Goal: Transaction & Acquisition: Download file/media

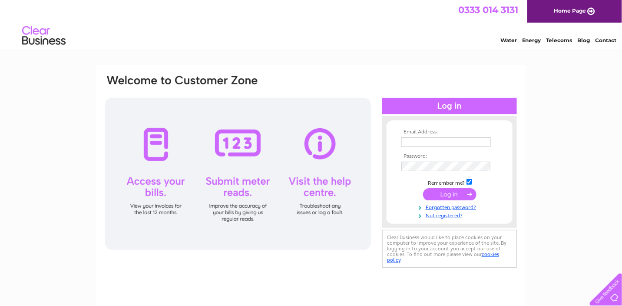
type input "dccoachworksullapool@gmail.com"
click at [442, 193] on input "submit" at bounding box center [449, 194] width 53 height 12
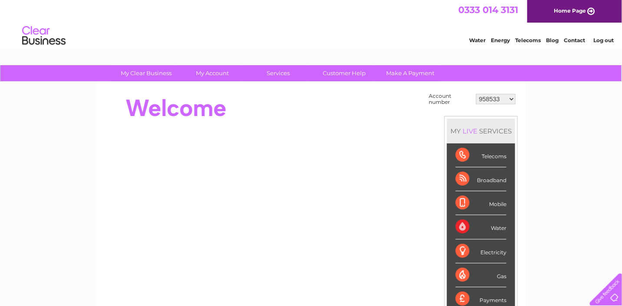
click at [505, 98] on select "958533 30266439" at bounding box center [496, 99] width 40 height 10
select select "30266439"
click at [476, 94] on select "958533 30266439" at bounding box center [496, 99] width 40 height 10
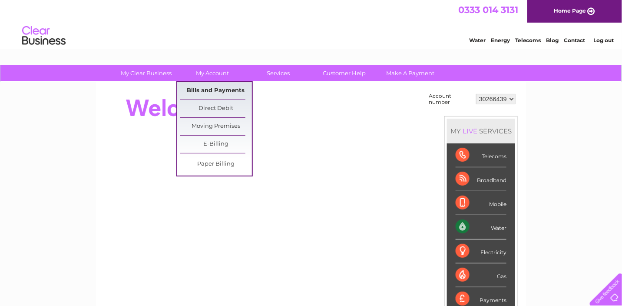
click at [210, 88] on link "Bills and Payments" at bounding box center [216, 90] width 72 height 17
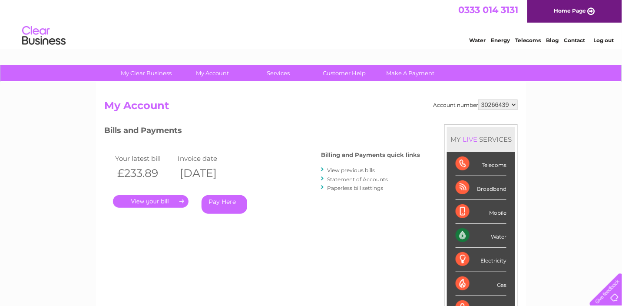
click at [143, 200] on link "." at bounding box center [151, 201] width 76 height 13
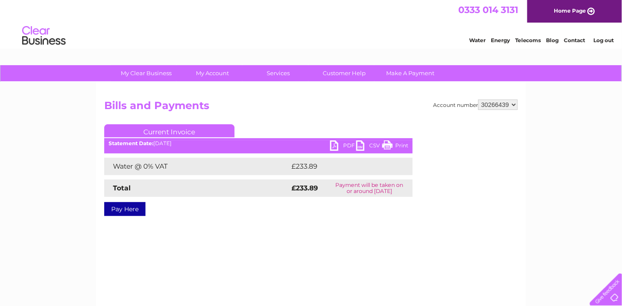
click at [334, 147] on link "PDF" at bounding box center [343, 146] width 26 height 13
